Goal: Task Accomplishment & Management: Use online tool/utility

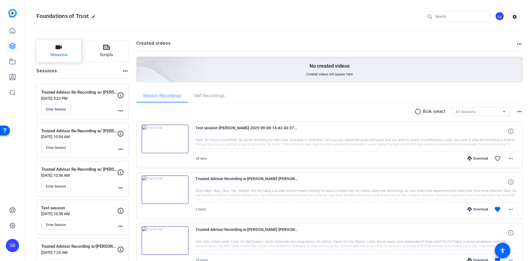
click at [58, 53] on span "Sessions" at bounding box center [58, 55] width 17 height 6
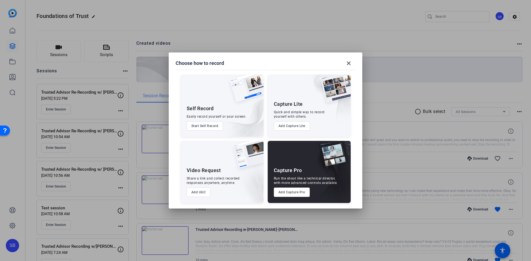
click at [287, 190] on button "Add Capture Pro" at bounding box center [292, 192] width 36 height 9
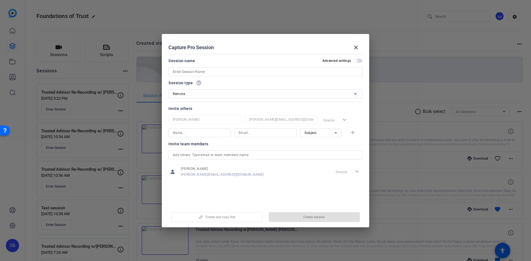
click at [214, 74] on input at bounding box center [265, 72] width 185 height 7
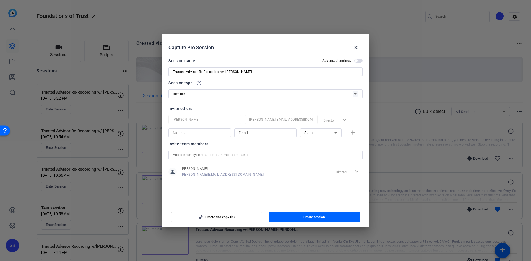
type input "Trusted Advisor Re-Recording w/ [PERSON_NAME]"
click at [223, 132] on input at bounding box center [200, 133] width 54 height 7
type input "[PERSON_NAME]"
type input "[PERSON_NAME][EMAIL_ADDRESS][PERSON_NAME][DOMAIN_NAME]"
click at [352, 133] on mat-icon "add" at bounding box center [352, 132] width 7 height 7
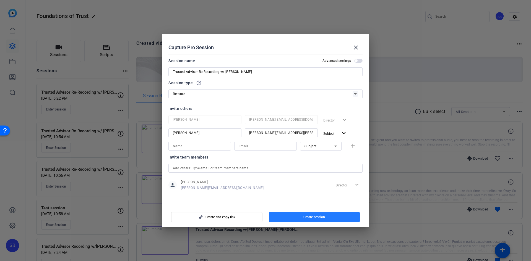
click at [306, 219] on span "Create session" at bounding box center [314, 217] width 22 height 4
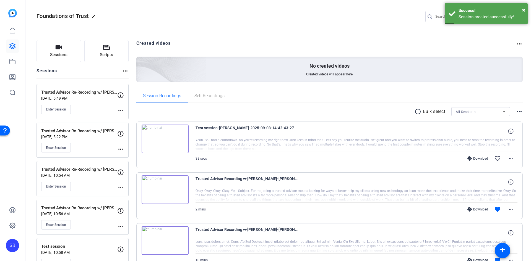
click at [122, 110] on mat-icon "more_horiz" at bounding box center [120, 111] width 7 height 7
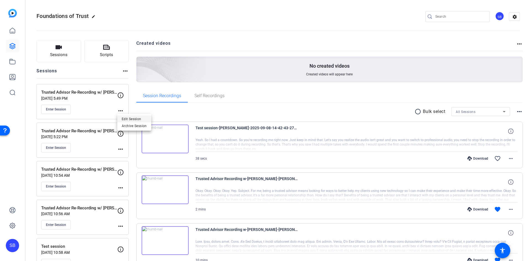
click at [127, 119] on span "Edit Session" at bounding box center [134, 119] width 25 height 7
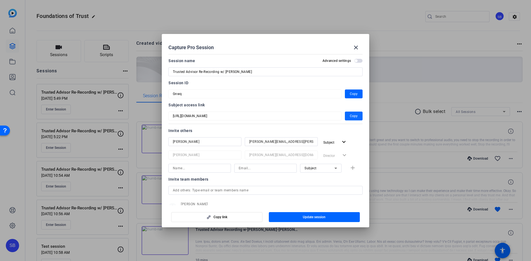
click at [350, 117] on span "Copy" at bounding box center [354, 116] width 8 height 7
click at [357, 47] on mat-icon "close" at bounding box center [356, 47] width 7 height 7
